Goal: Information Seeking & Learning: Learn about a topic

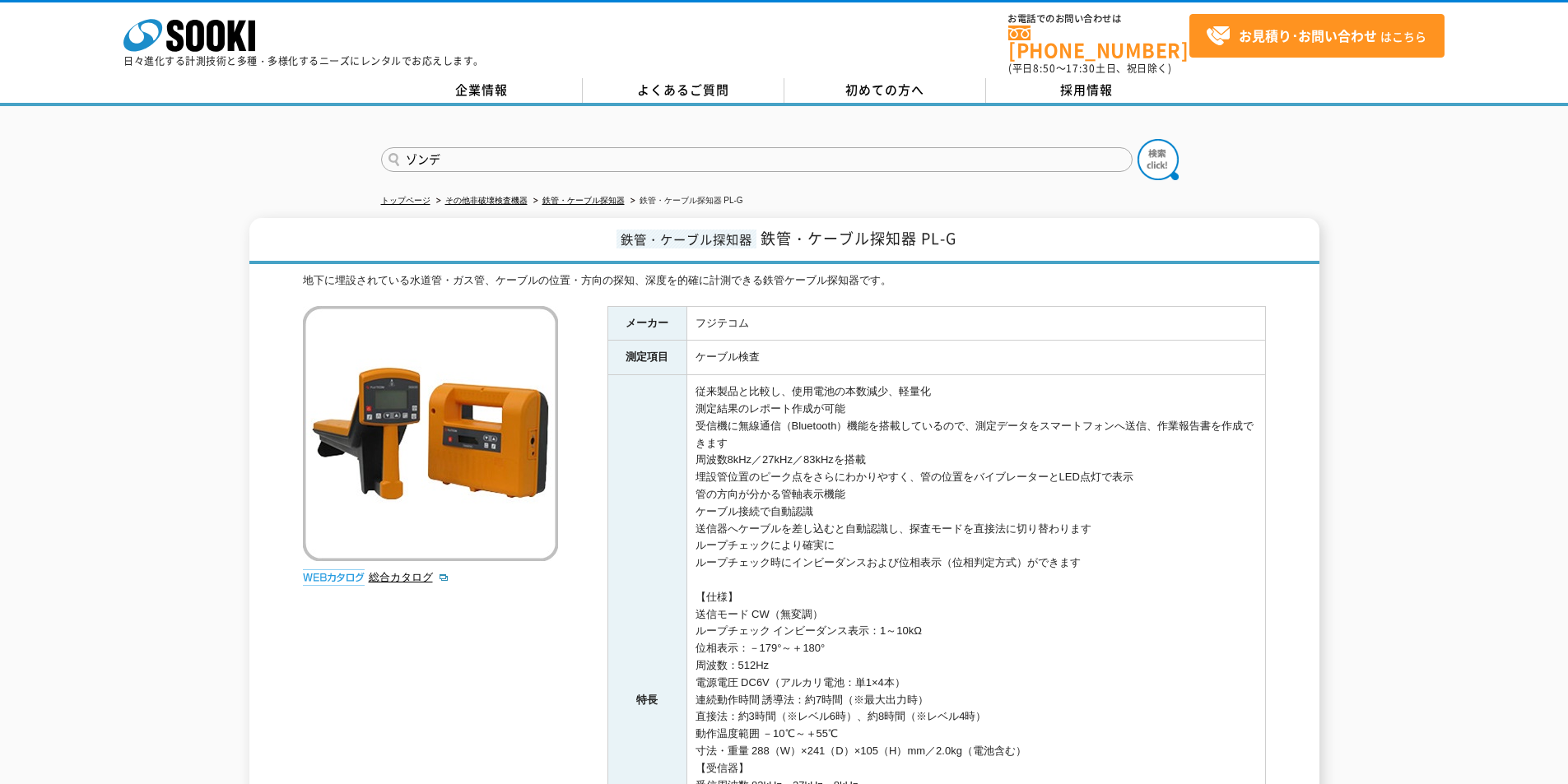
drag, startPoint x: 486, startPoint y: 154, endPoint x: 173, endPoint y: 147, distance: 313.1
click at [174, 138] on div "ゾンデ" at bounding box center [784, 145] width 1568 height 79
type input "KC-376-A"
click at [1138, 139] on button at bounding box center [1158, 159] width 41 height 41
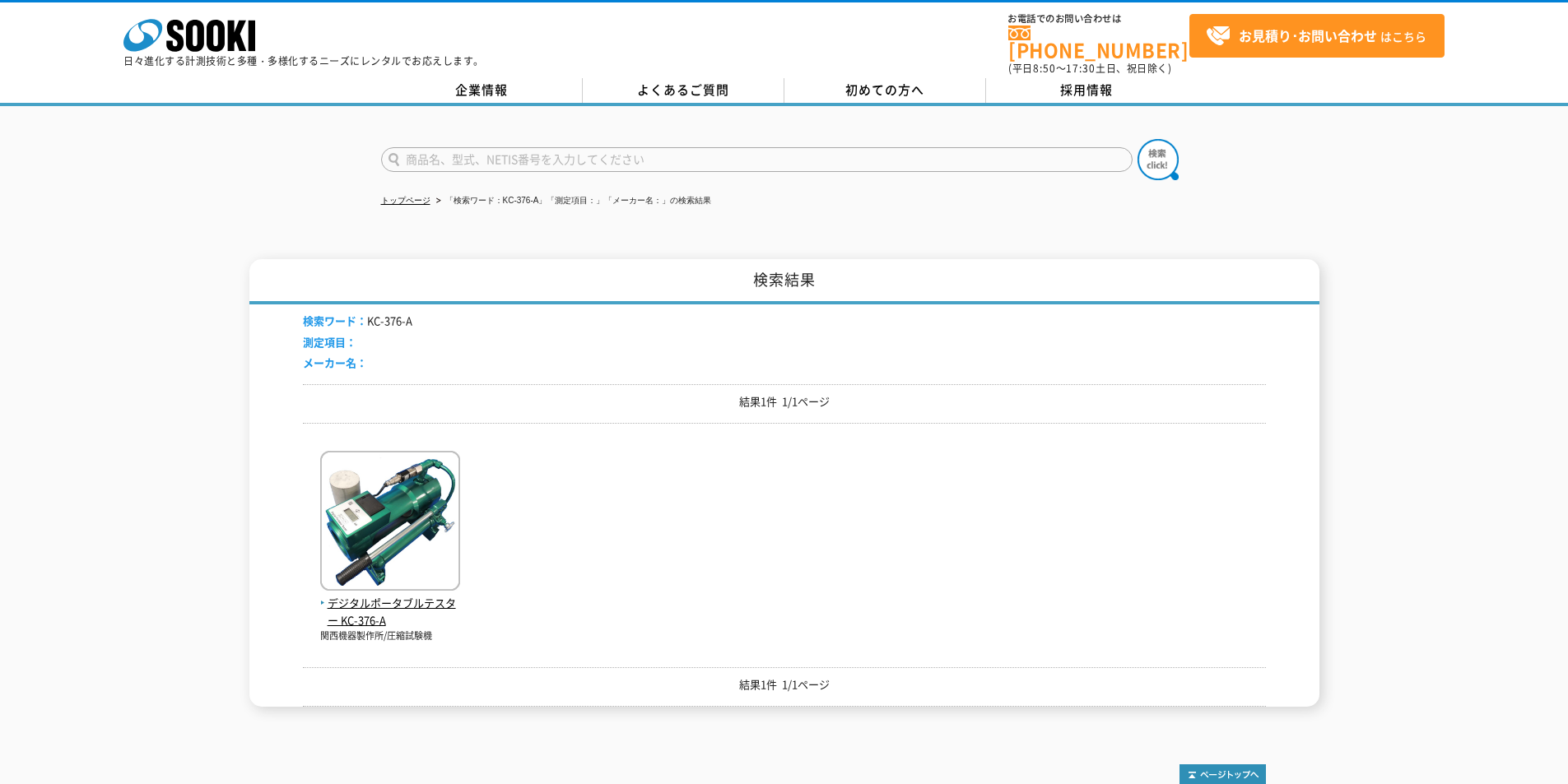
scroll to position [82, 0]
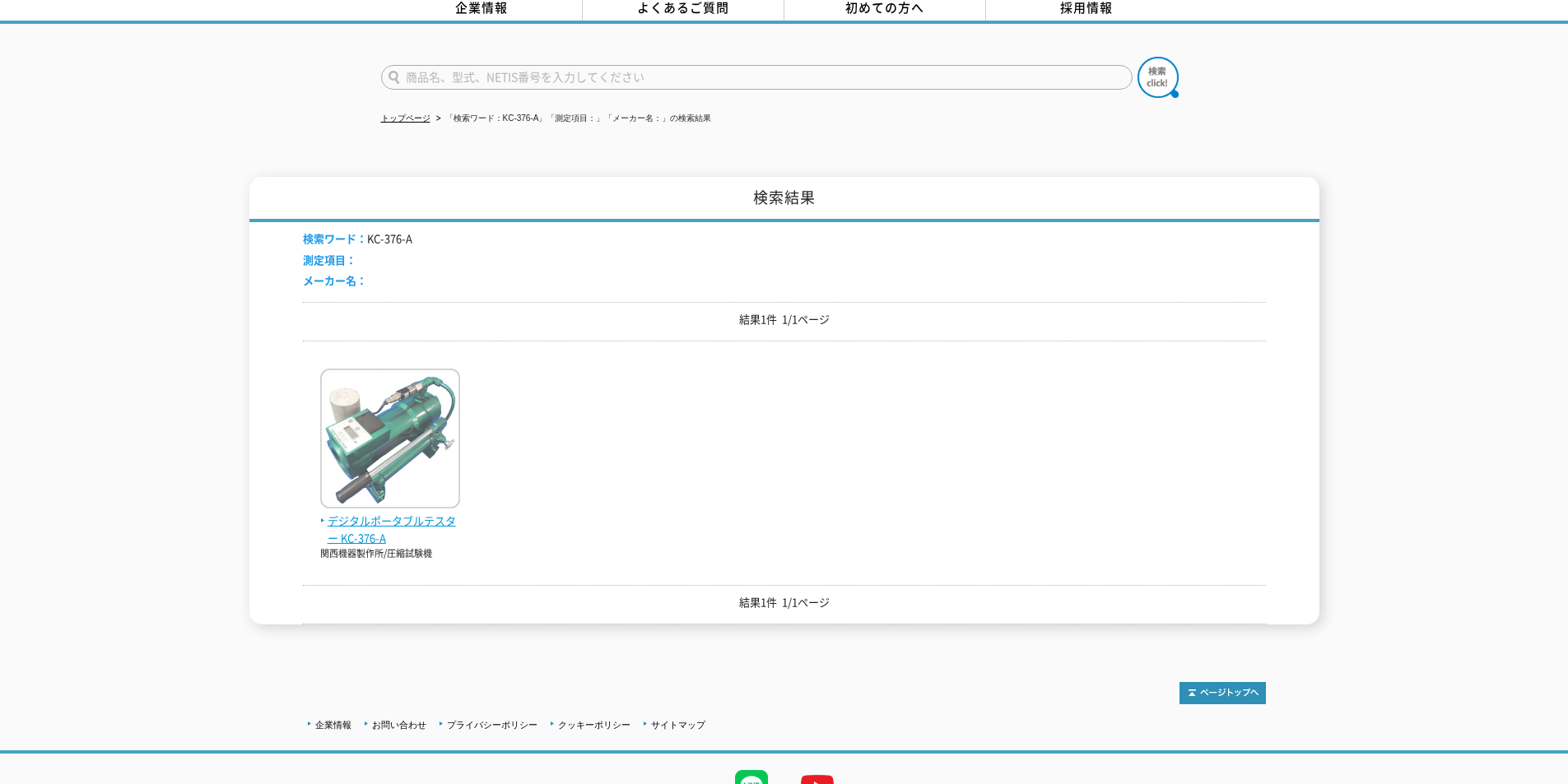
click at [358, 446] on img at bounding box center [390, 441] width 140 height 144
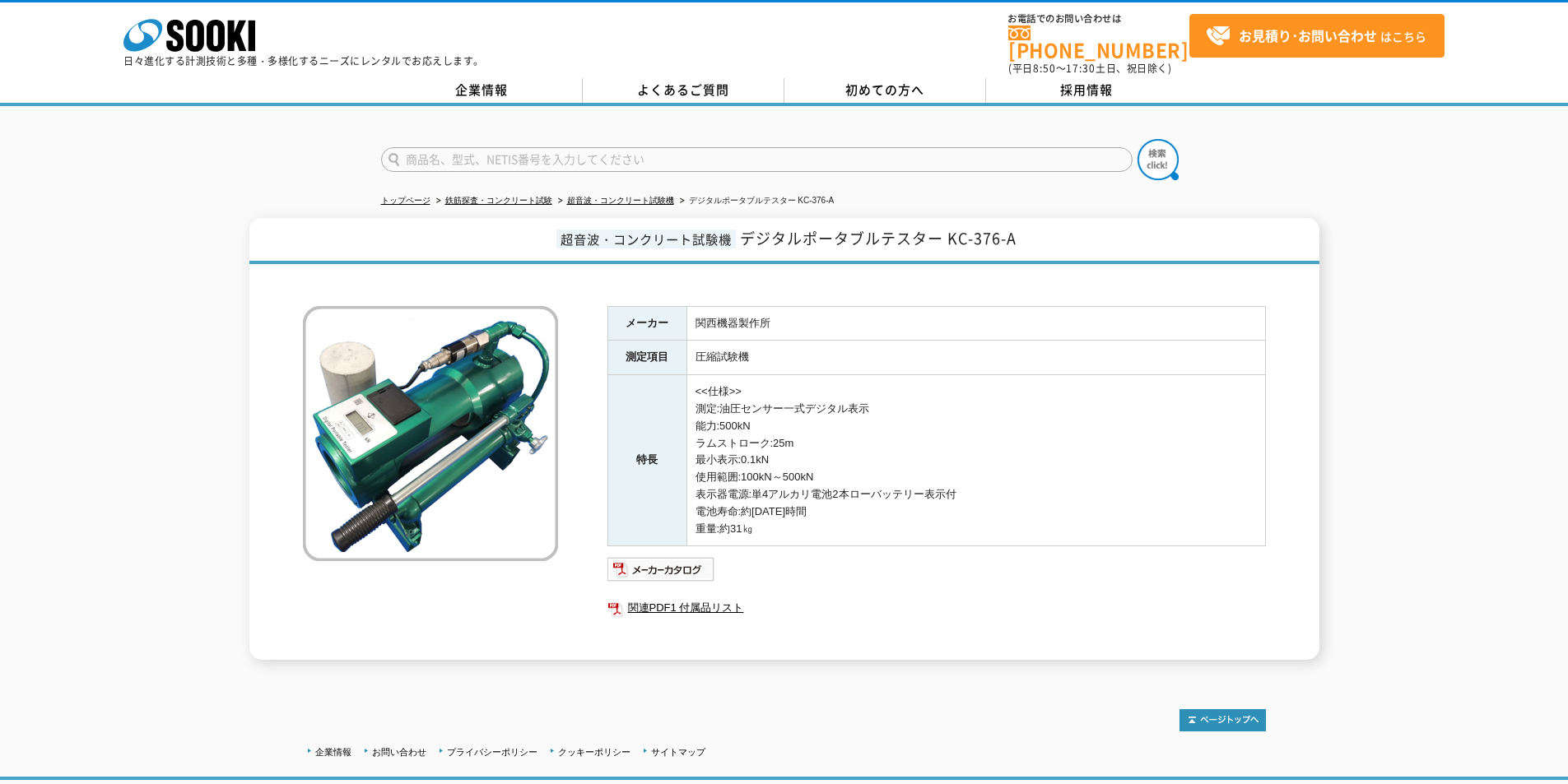
click at [821, 540] on div "メーカー 関西機器製作所 測定項目 圧縮試験機 特長 <<仕様>> 測定:油圧センサー一式デジタル表示 能力:500kN ラムストローク:25m 最小表示:0…" at bounding box center [937, 482] width 658 height 354
click at [687, 556] on img at bounding box center [661, 569] width 108 height 26
